Goal: Answer question/provide support: Share knowledge or assist other users

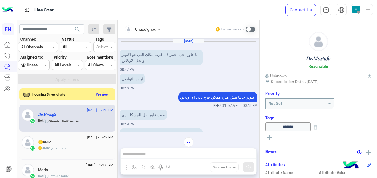
click at [107, 94] on button "Preview" at bounding box center [103, 94] width 18 height 8
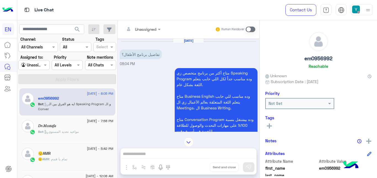
click at [145, 27] on input "text" at bounding box center [136, 29] width 22 height 6
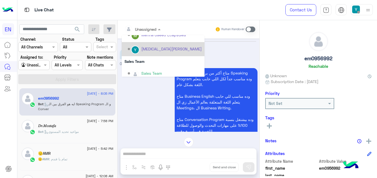
scroll to position [92, 0]
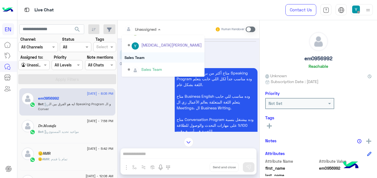
click at [146, 52] on div "Sales Team" at bounding box center [163, 57] width 83 height 10
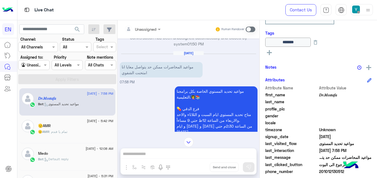
scroll to position [113, 0]
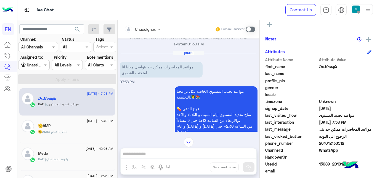
click at [330, 142] on span "201012130512" at bounding box center [345, 143] width 53 height 6
copy span "201012130512"
click at [251, 30] on span at bounding box center [251, 30] width 10 height 6
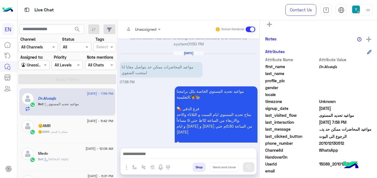
scroll to position [319, 0]
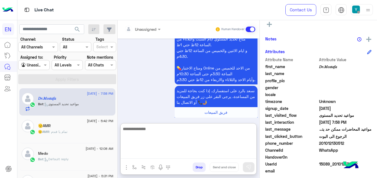
click at [178, 152] on textarea at bounding box center [189, 141] width 136 height 33
type textarea "**********"
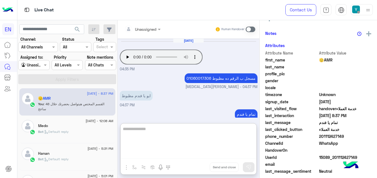
scroll to position [113, 0]
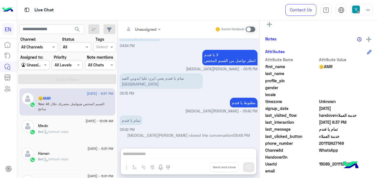
click at [35, 63] on div at bounding box center [34, 65] width 31 height 6
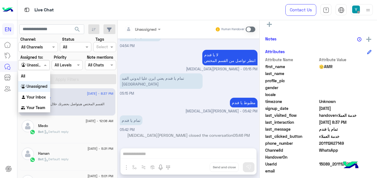
scroll to position [86, 0]
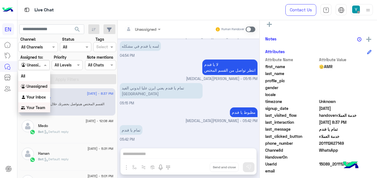
click at [34, 107] on b "Your Team" at bounding box center [36, 107] width 19 height 5
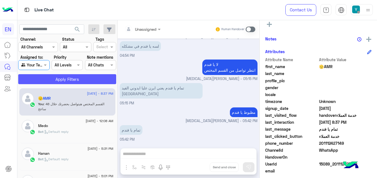
click at [58, 83] on button "Apply Filters" at bounding box center [67, 79] width 98 height 10
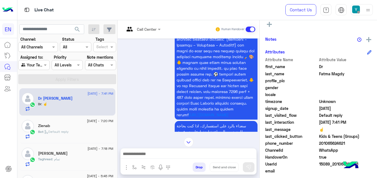
scroll to position [261, 0]
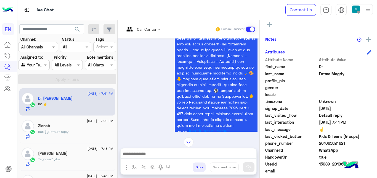
click at [144, 27] on input "text" at bounding box center [136, 29] width 22 height 6
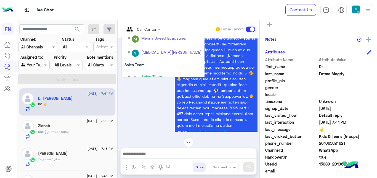
scroll to position [92, 0]
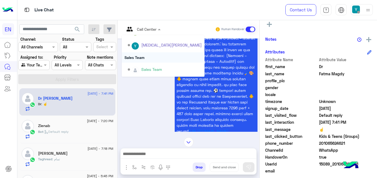
click at [142, 56] on div "Sales Team" at bounding box center [163, 57] width 83 height 10
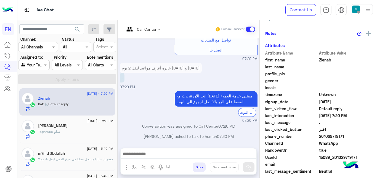
scroll to position [113, 0]
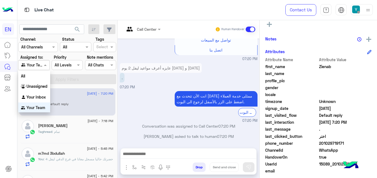
click at [40, 61] on div "Agent Filter Your Team" at bounding box center [33, 65] width 31 height 10
click at [33, 75] on div "All" at bounding box center [34, 75] width 32 height 10
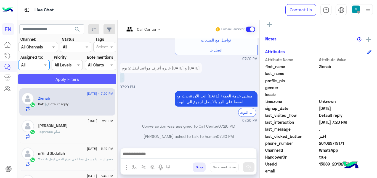
click at [37, 81] on button "Apply Filters" at bounding box center [67, 79] width 98 height 10
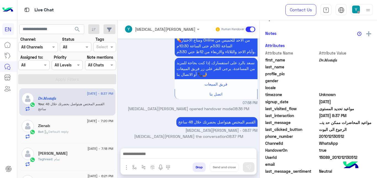
scroll to position [113, 0]
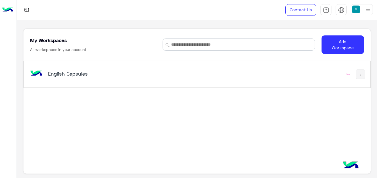
click at [54, 72] on h5 "English Capsules" at bounding box center [108, 73] width 121 height 7
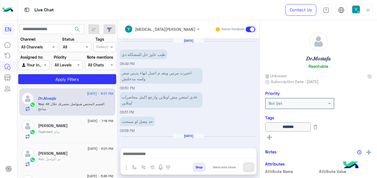
scroll to position [287, 0]
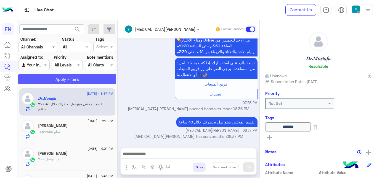
click at [86, 79] on button "Apply Filters" at bounding box center [67, 79] width 98 height 10
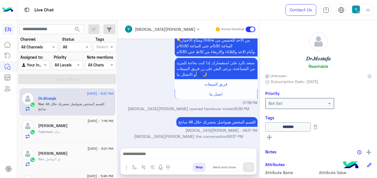
click at [42, 66] on div at bounding box center [34, 65] width 31 height 6
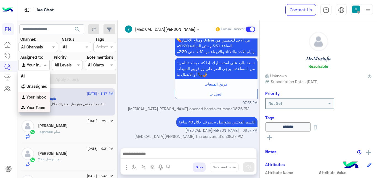
click at [34, 102] on div "Your Team" at bounding box center [34, 107] width 32 height 11
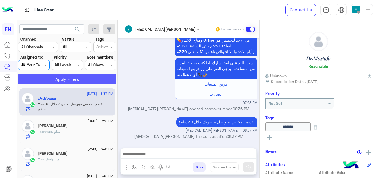
click at [40, 77] on button "Apply Filters" at bounding box center [67, 79] width 98 height 10
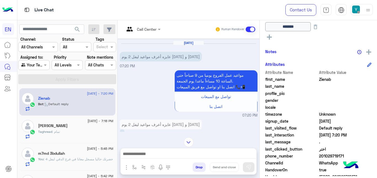
scroll to position [113, 0]
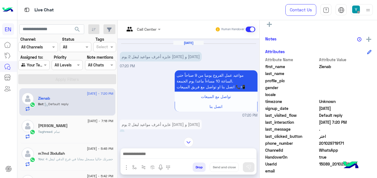
drag, startPoint x: 320, startPoint y: 142, endPoint x: 344, endPoint y: 145, distance: 24.7
click at [344, 145] on span "201029719171" at bounding box center [345, 143] width 53 height 6
copy span "01029719171"
click at [152, 57] on p "عايزه أعرف مواعيد ليفل 2 يوم [DATE] و [DATE]" at bounding box center [161, 57] width 82 height 10
drag, startPoint x: 145, startPoint y: 56, endPoint x: 123, endPoint y: 55, distance: 22.7
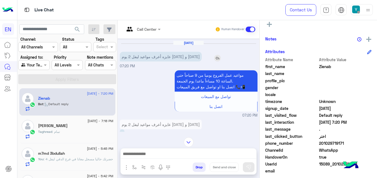
click at [123, 55] on p "عايزه أعرف مواعيد ليفل 2 يوم [DATE] و [DATE]" at bounding box center [161, 57] width 82 height 10
copy p "لسبت و الثلاثاء"
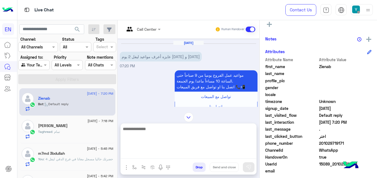
click at [217, 158] on textarea at bounding box center [189, 141] width 136 height 33
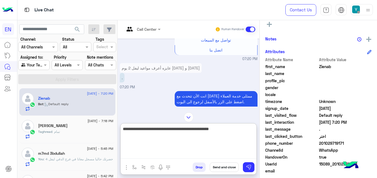
type textarea "**********"
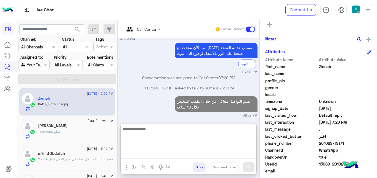
scroll to position [204, 0]
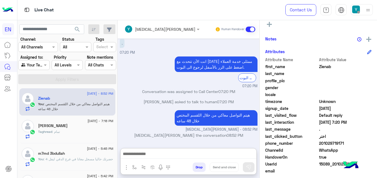
click at [35, 61] on div "Agent Filter Your Team" at bounding box center [33, 65] width 31 height 10
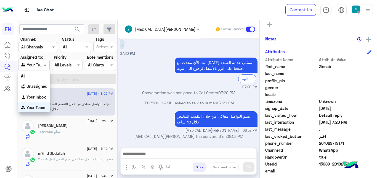
scroll to position [0, 0]
click at [31, 85] on b "Unassigned" at bounding box center [37, 85] width 21 height 5
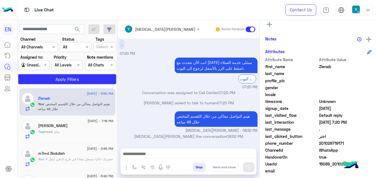
click at [43, 70] on section "Channel: Channel All Channels Status Channel All Tags Select Assigned to: Agent…" at bounding box center [68, 60] width 92 height 48
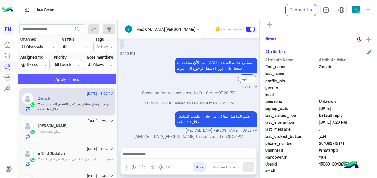
click at [41, 81] on button "Apply Filters" at bounding box center [67, 79] width 98 height 10
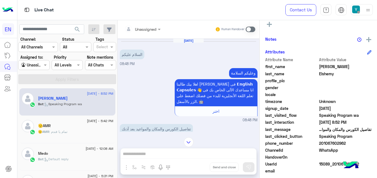
scroll to position [335, 0]
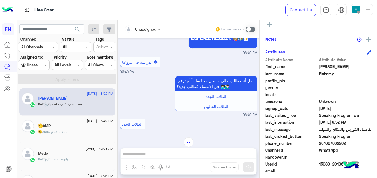
click at [144, 33] on div "Unassigned" at bounding box center [141, 28] width 32 height 11
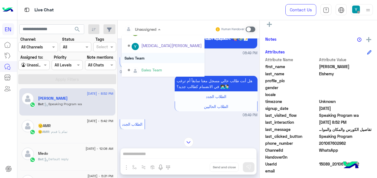
scroll to position [92, 0]
click at [143, 62] on div "Sales Team" at bounding box center [163, 57] width 83 height 10
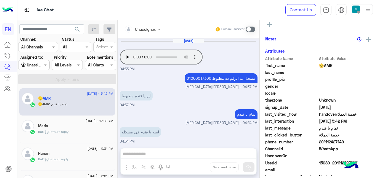
scroll to position [86, 0]
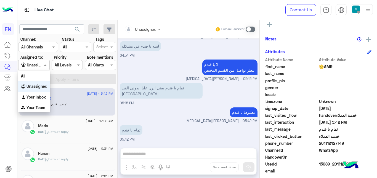
click at [45, 66] on span at bounding box center [46, 65] width 7 height 6
click at [44, 74] on div "All" at bounding box center [34, 76] width 32 height 10
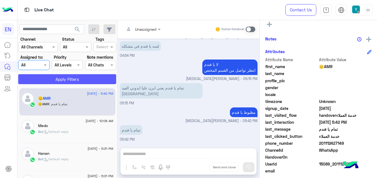
click at [48, 83] on button "Apply Filters" at bounding box center [67, 79] width 98 height 10
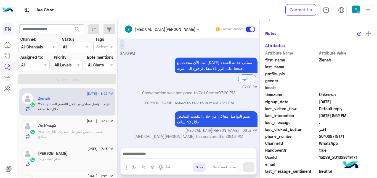
scroll to position [113, 0]
